Goal: Transaction & Acquisition: Purchase product/service

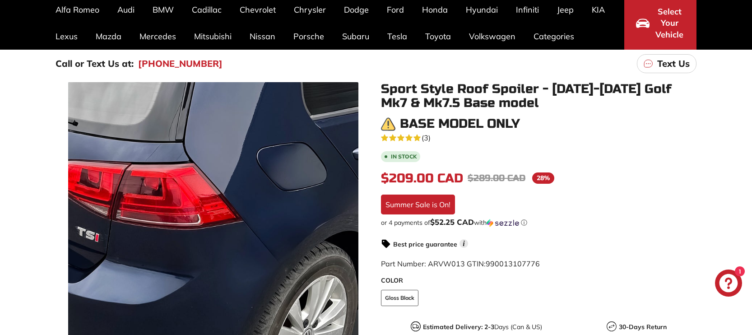
scroll to position [77, 0]
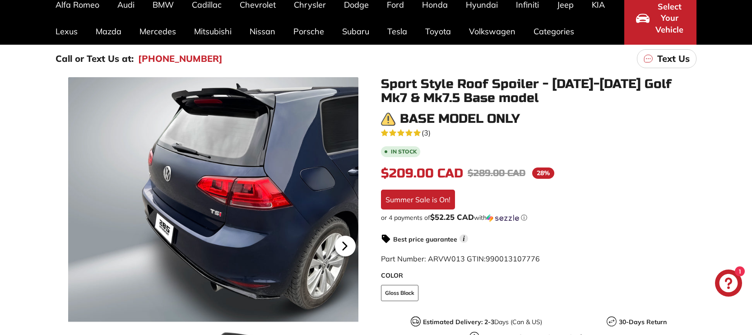
click at [343, 242] on icon at bounding box center [345, 246] width 4 height 8
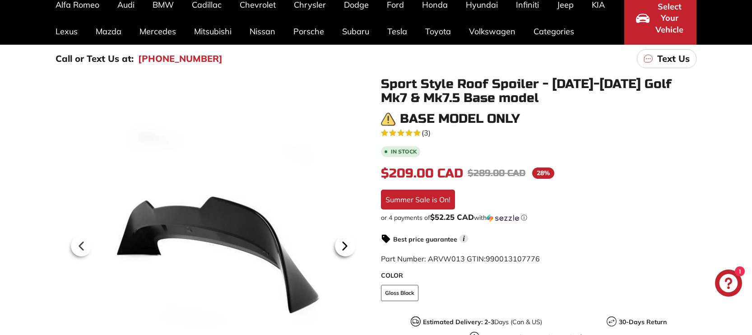
click at [343, 242] on icon at bounding box center [345, 246] width 4 height 8
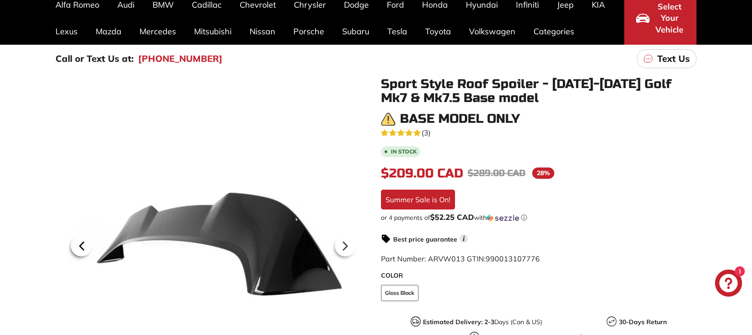
click at [86, 241] on icon at bounding box center [81, 246] width 21 height 21
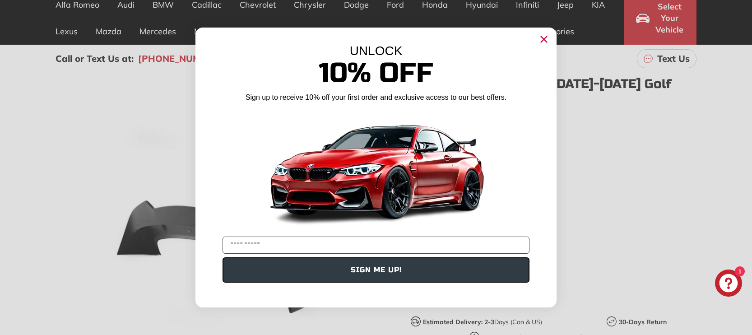
drag, startPoint x: 546, startPoint y: 42, endPoint x: 508, endPoint y: 130, distance: 95.5
click at [546, 42] on circle "Close dialog" at bounding box center [544, 40] width 14 height 14
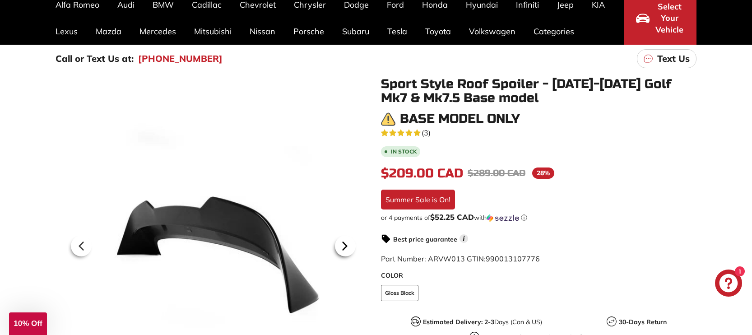
click at [349, 244] on icon at bounding box center [345, 246] width 21 height 21
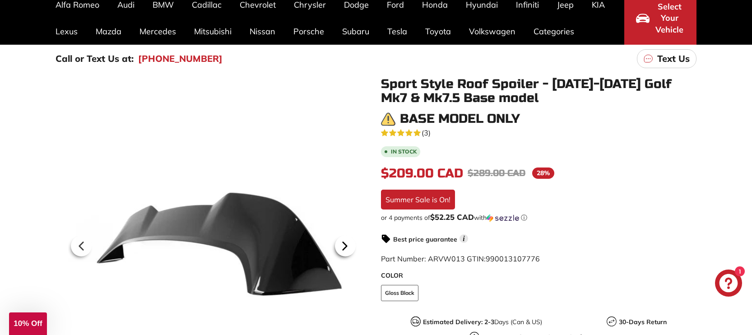
click at [349, 244] on icon at bounding box center [345, 246] width 21 height 21
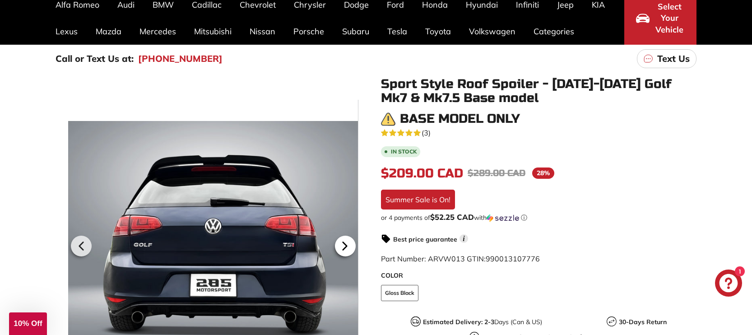
click at [349, 244] on icon at bounding box center [345, 246] width 21 height 21
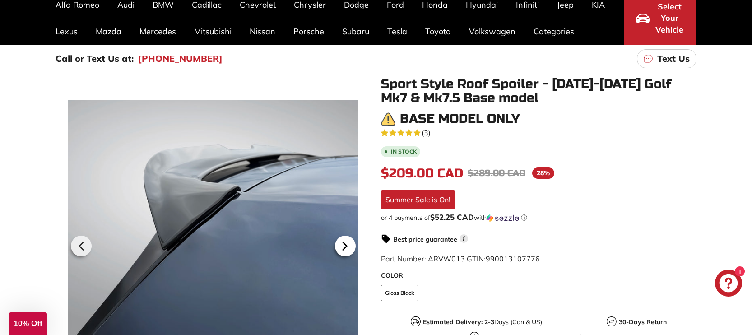
click at [349, 244] on icon at bounding box center [345, 246] width 21 height 21
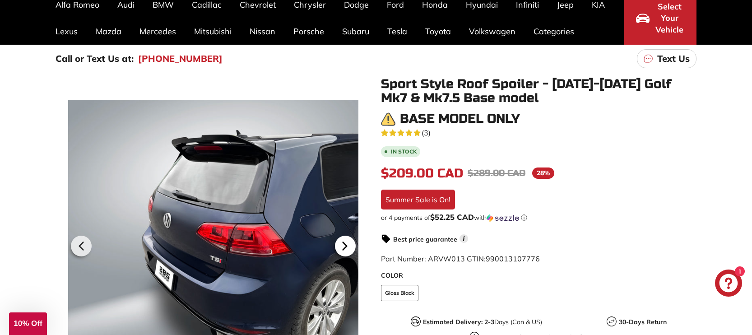
scroll to position [0, 52]
click at [349, 244] on icon at bounding box center [345, 246] width 21 height 21
